Goal: Register for event/course

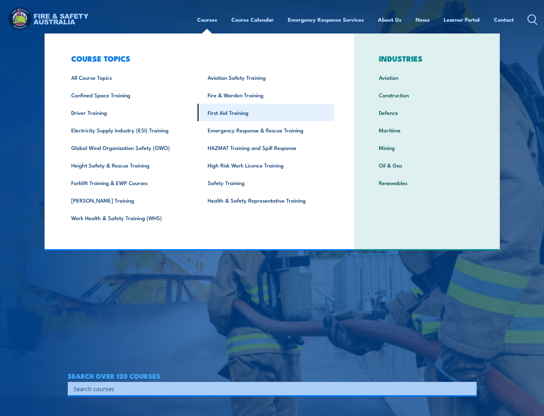
click at [226, 113] on link "First Aid Training" at bounding box center [266, 113] width 136 height 18
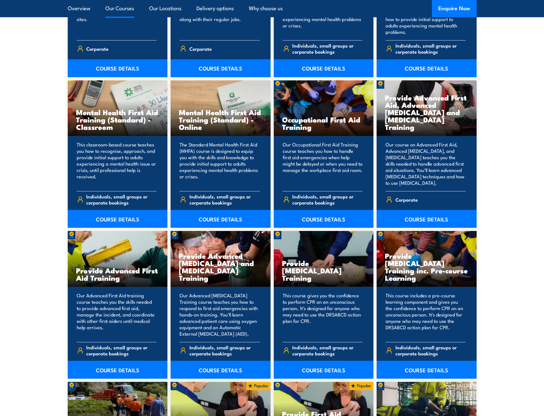
scroll to position [607, 0]
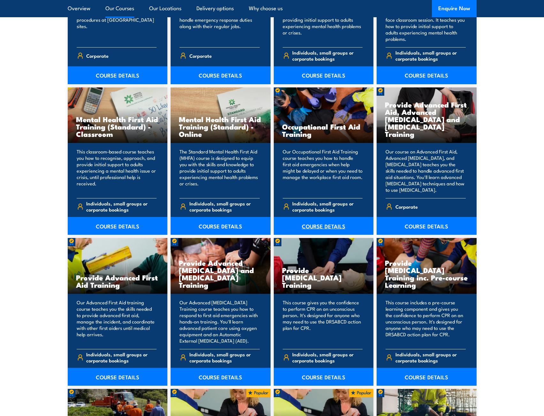
click at [327, 223] on link "COURSE DETAILS" at bounding box center [324, 226] width 100 height 18
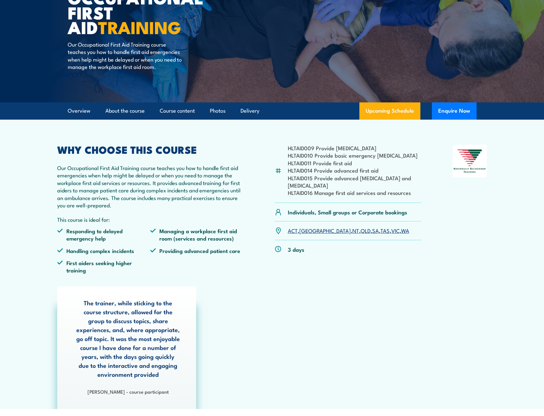
scroll to position [96, 0]
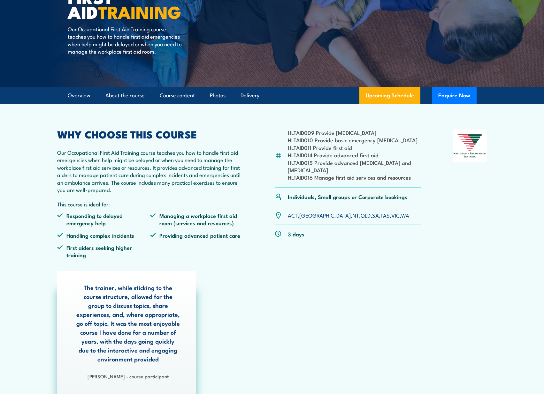
click at [391, 217] on link "VIC" at bounding box center [395, 215] width 8 height 8
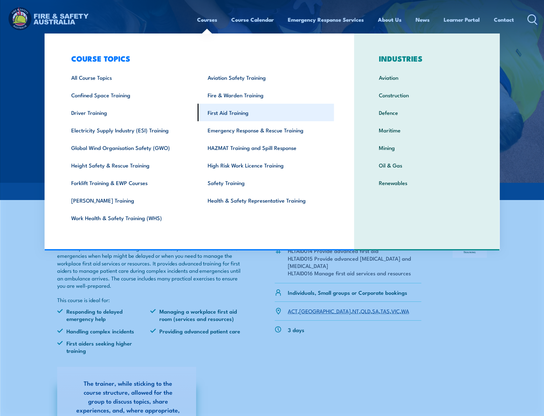
click at [237, 114] on link "First Aid Training" at bounding box center [266, 113] width 136 height 18
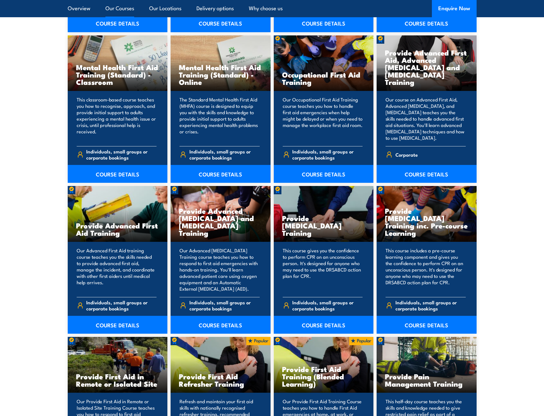
scroll to position [570, 0]
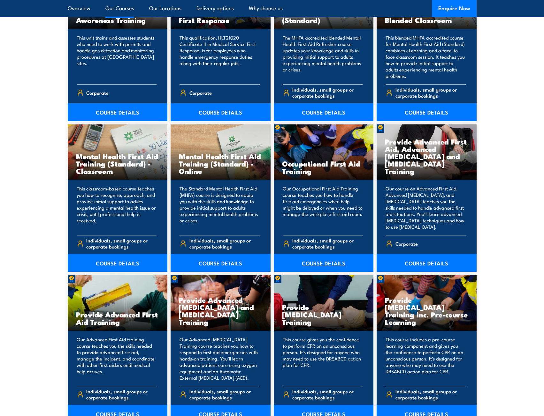
click at [328, 263] on link "COURSE DETAILS" at bounding box center [324, 263] width 100 height 18
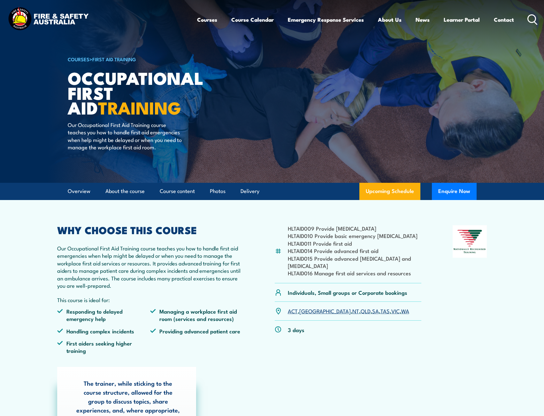
click at [391, 312] on link "VIC" at bounding box center [395, 311] width 8 height 8
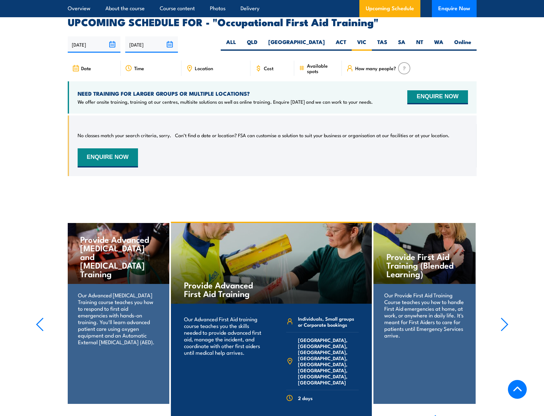
scroll to position [1087, 0]
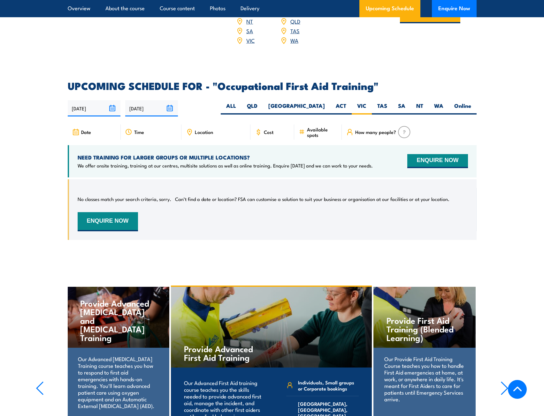
click at [87, 129] on span "Date" at bounding box center [86, 131] width 10 height 5
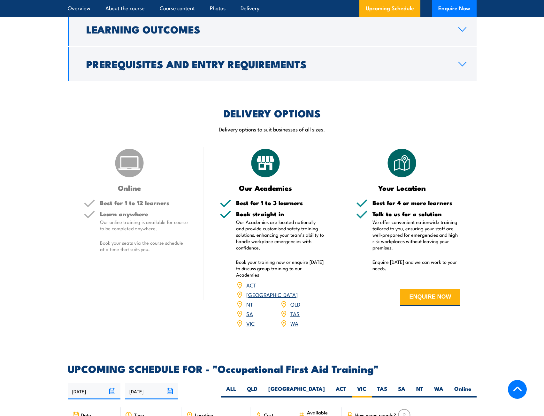
scroll to position [799, 0]
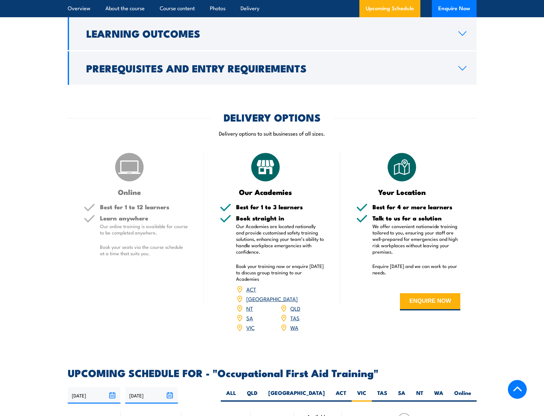
click at [294, 241] on p "Our Academies are located nationally and provide customised safety training sol…" at bounding box center [280, 239] width 88 height 32
click at [251, 324] on link "VIC" at bounding box center [250, 328] width 8 height 8
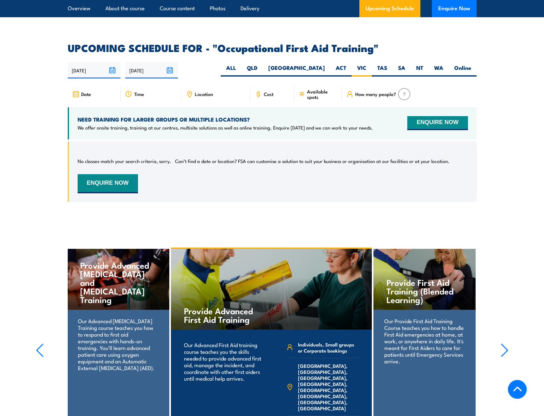
scroll to position [1087, 0]
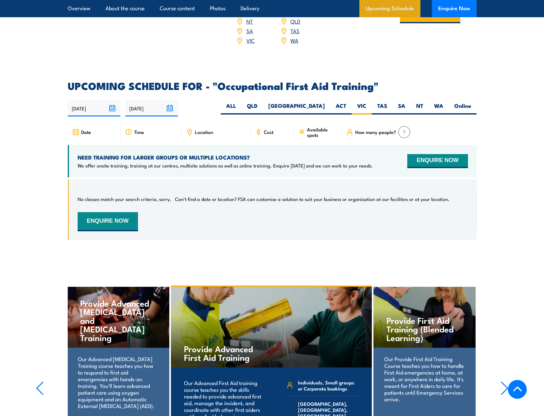
click at [390, 7] on link "Upcoming Schedule" at bounding box center [389, 8] width 61 height 17
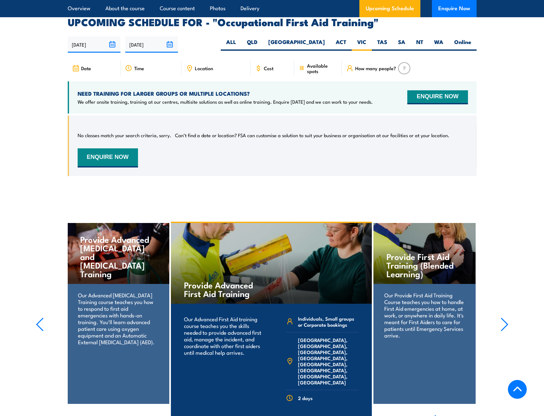
click at [402, 62] on img at bounding box center [404, 68] width 12 height 12
click at [371, 65] on span "How many people?" at bounding box center [375, 67] width 41 height 5
click at [349, 65] on icon at bounding box center [349, 68] width 7 height 7
click at [132, 61] on div "Time" at bounding box center [151, 68] width 61 height 15
click at [193, 61] on div "Location" at bounding box center [215, 68] width 69 height 15
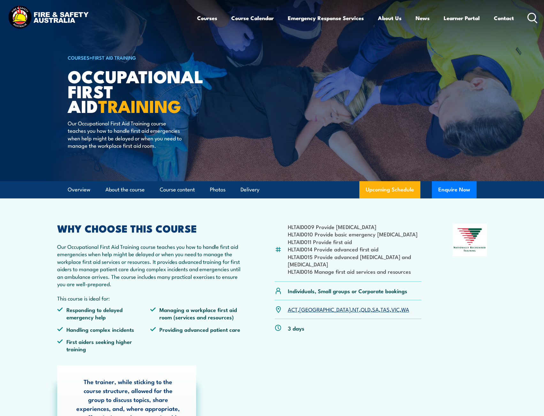
scroll to position [0, 0]
